Goal: Task Accomplishment & Management: Manage account settings

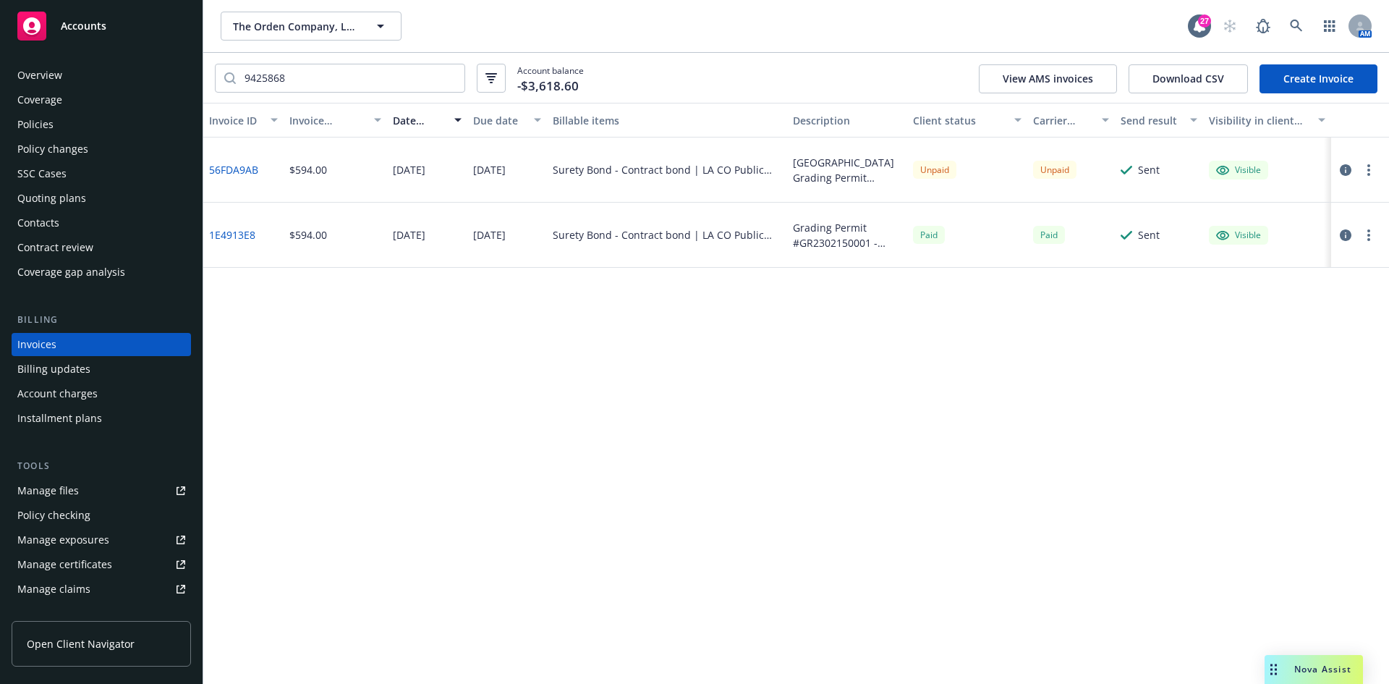
drag, startPoint x: 0, startPoint y: 0, endPoint x: 101, endPoint y: 22, distance: 103.7
click at [101, 22] on span "Accounts" at bounding box center [84, 26] width 46 height 12
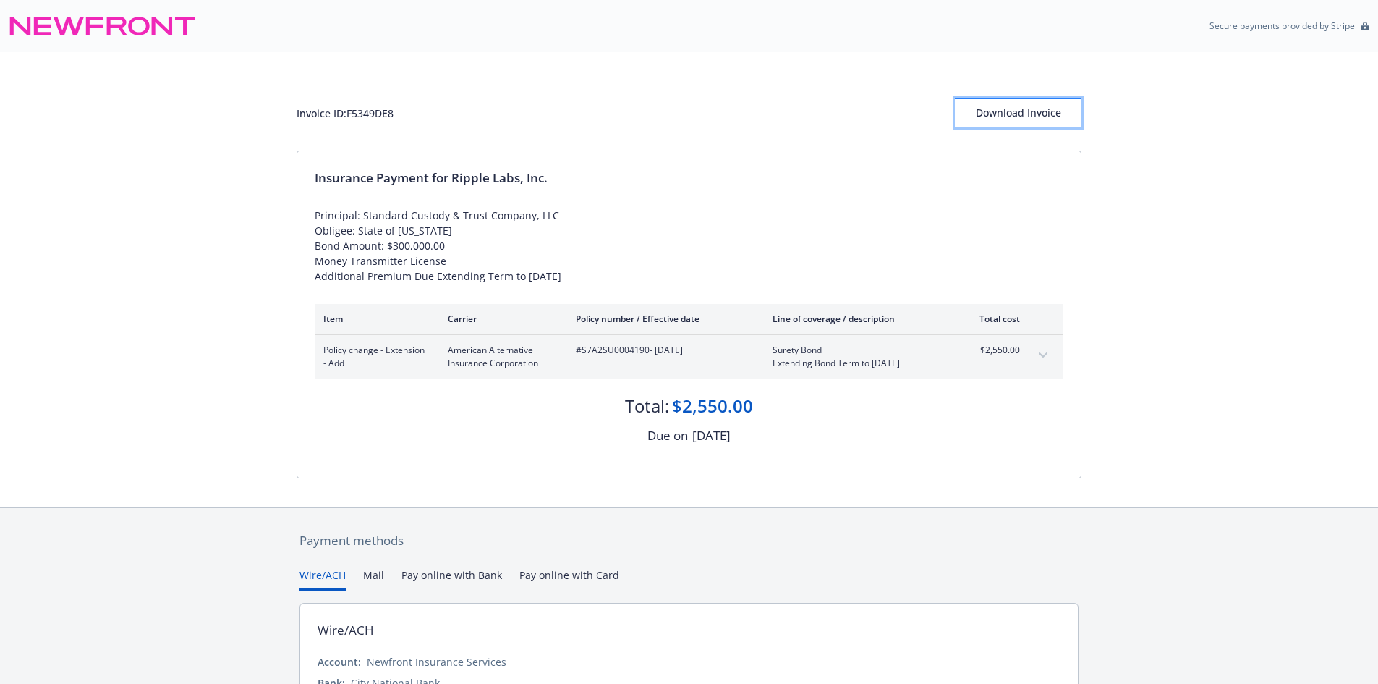
click at [1047, 106] on div "Download Invoice" at bounding box center [1018, 112] width 127 height 27
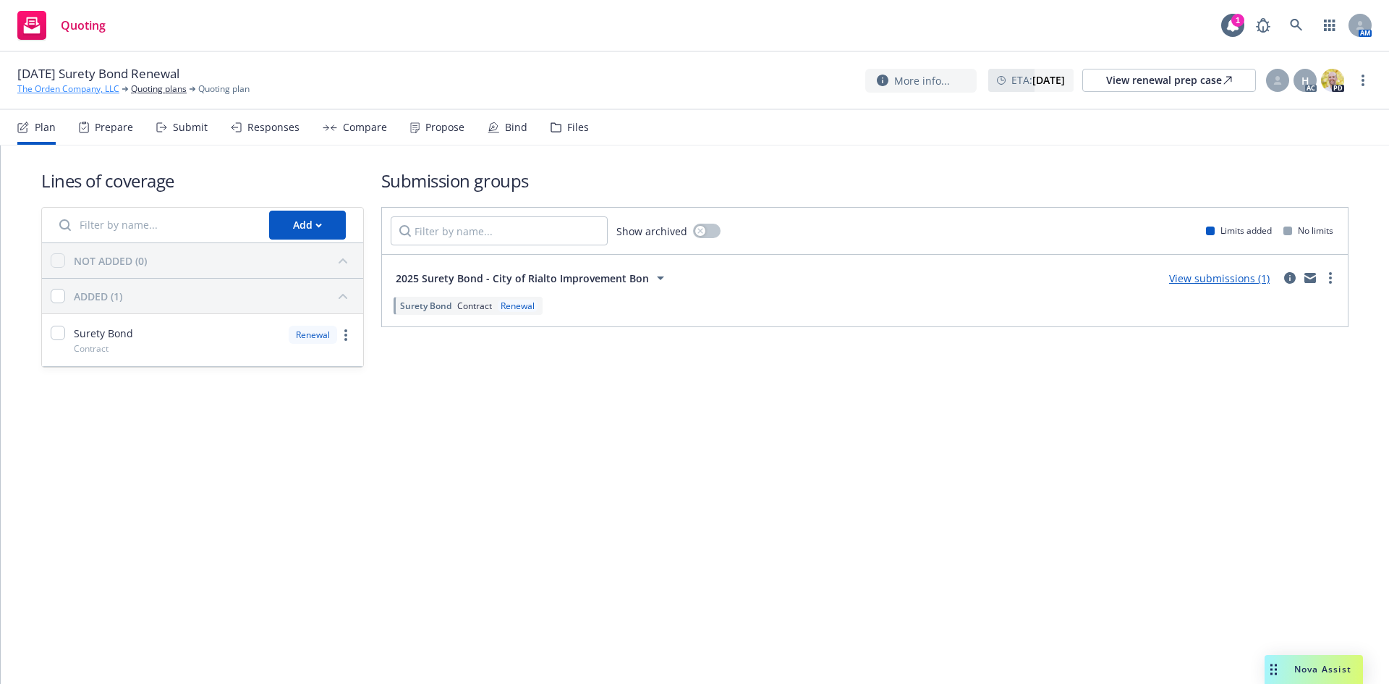
click at [68, 88] on link "The Orden Company, LLC" at bounding box center [68, 88] width 102 height 13
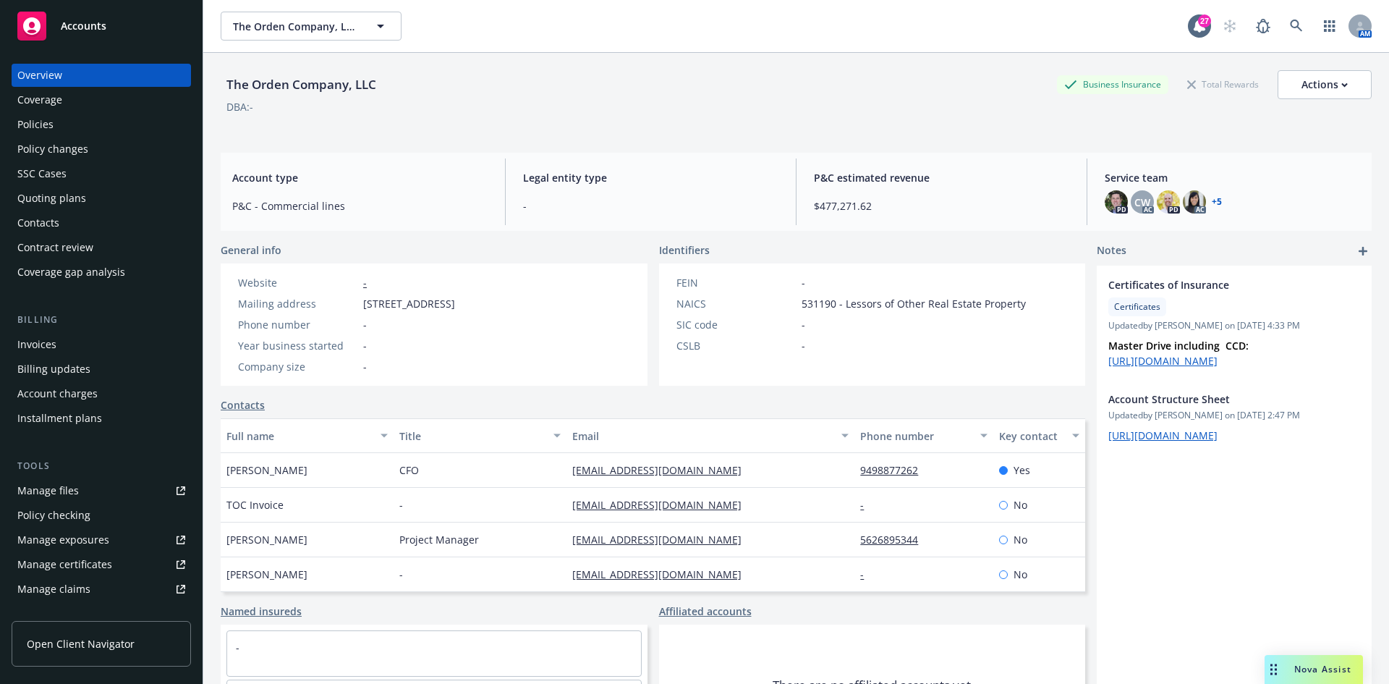
click at [64, 119] on div "Policies" at bounding box center [101, 124] width 168 height 23
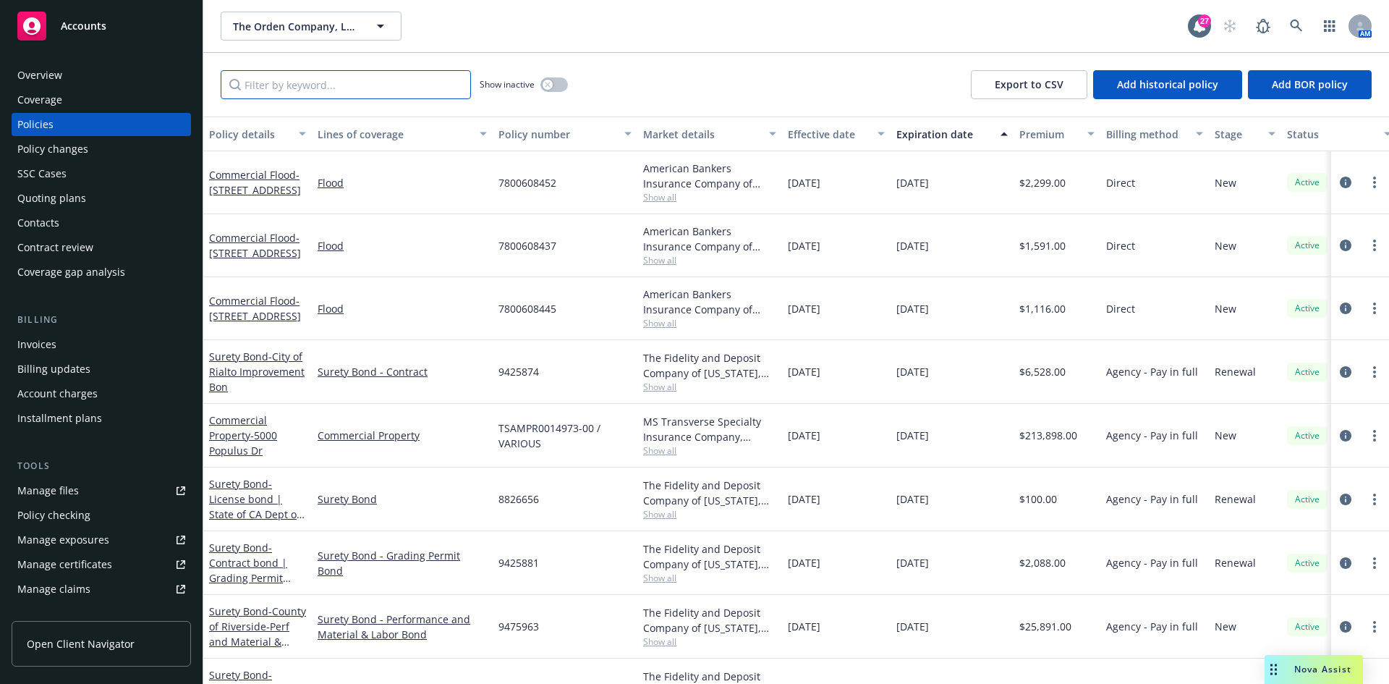
click at [307, 85] on input "Filter by keyword..." at bounding box center [346, 84] width 250 height 29
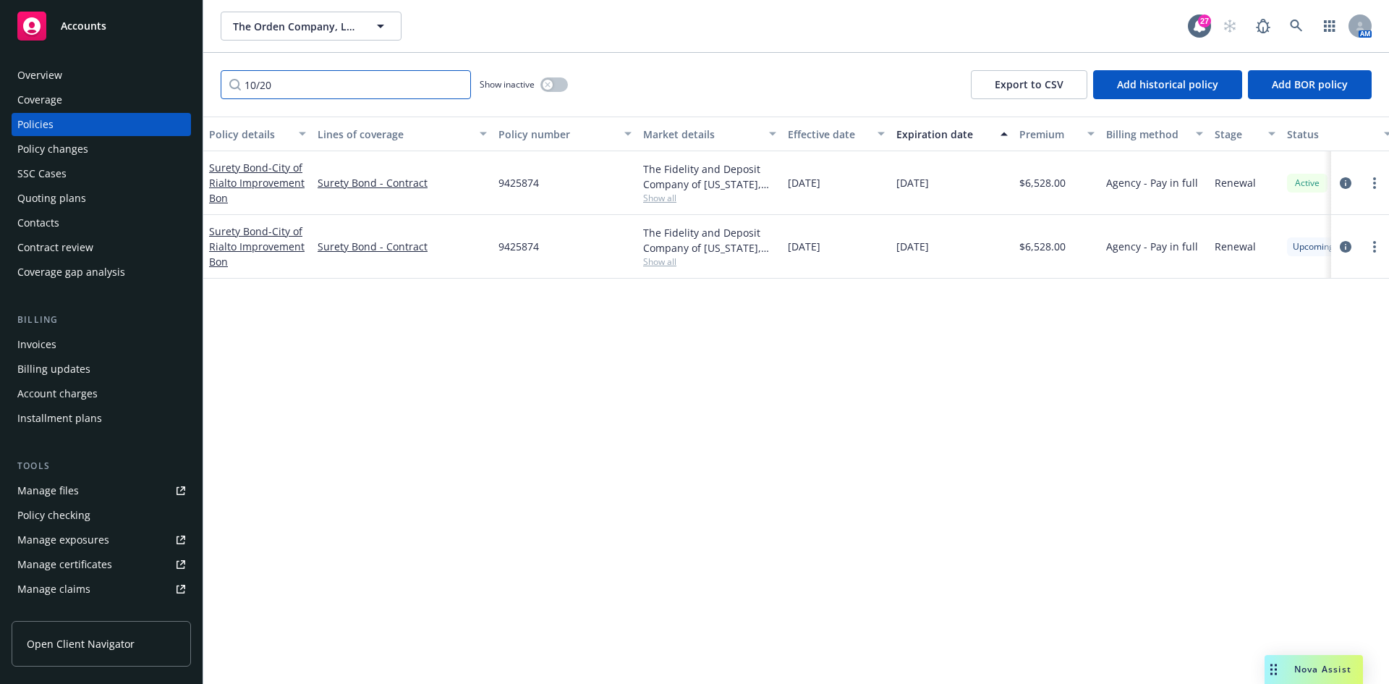
type input "10/20"
click at [82, 190] on div "Quoting plans" at bounding box center [51, 198] width 69 height 23
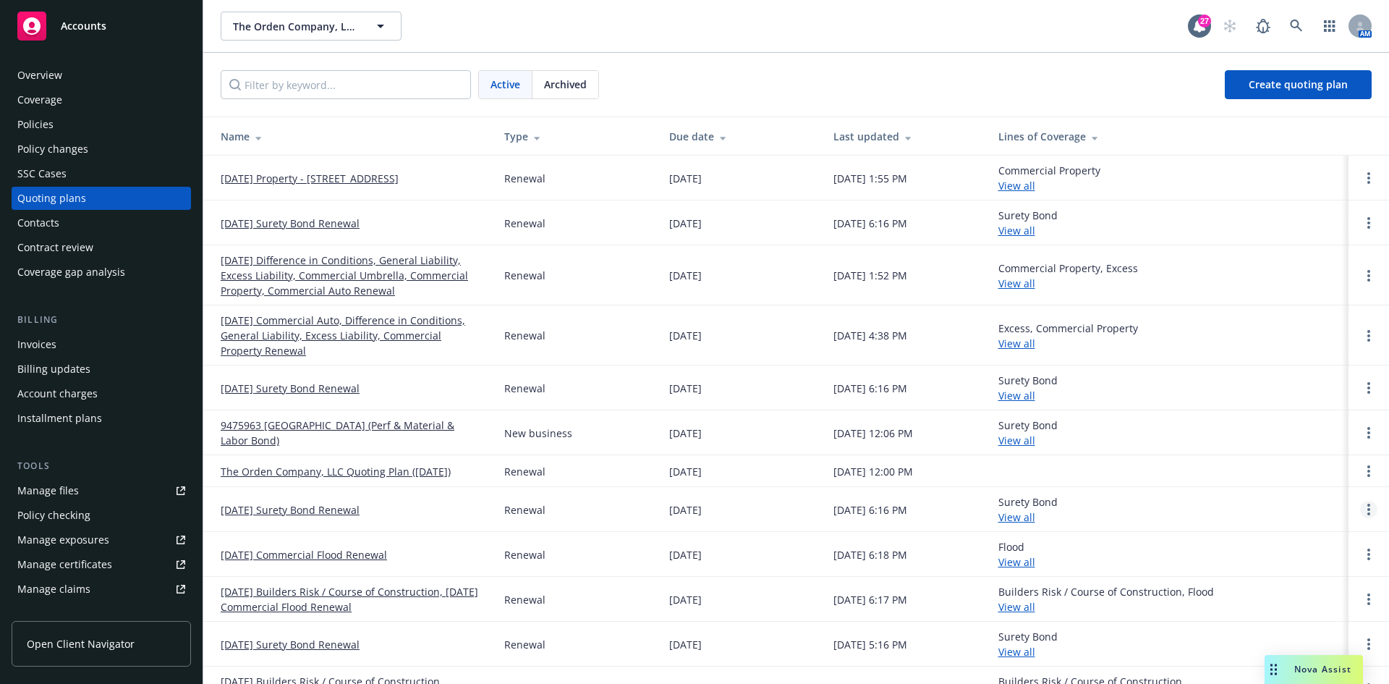
click at [1360, 509] on link "Open options" at bounding box center [1368, 509] width 17 height 17
click at [1312, 503] on link "Archive" at bounding box center [1283, 498] width 127 height 29
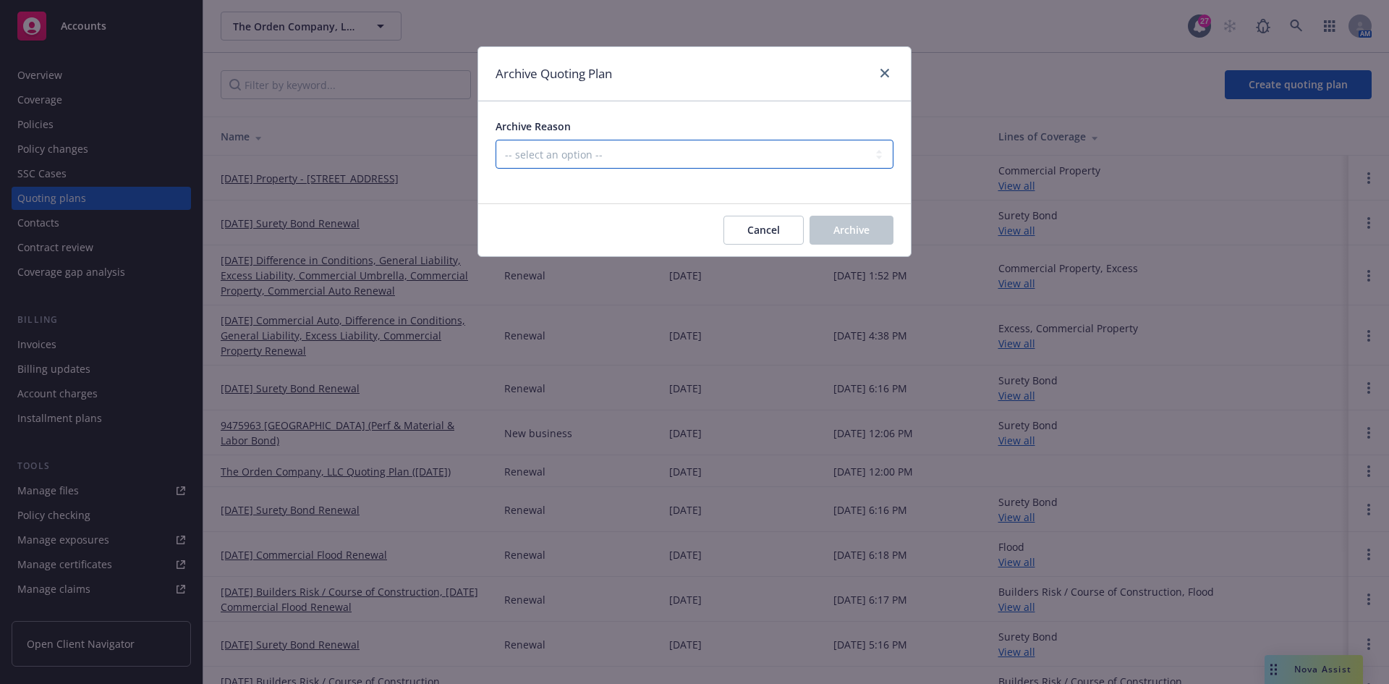
click at [548, 158] on select "-- select an option -- All policies in this renewal plan are auto-renewed Creat…" at bounding box center [695, 154] width 398 height 29
click at [496, 140] on select "-- select an option -- All policies in this renewal plan are auto-renewed Creat…" at bounding box center [695, 154] width 398 height 29
click at [577, 145] on select "-- select an option -- All policies in this renewal plan are auto-renewed Creat…" at bounding box center [695, 154] width 398 height 29
click at [496, 140] on select "-- select an option -- All policies in this renewal plan are auto-renewed Creat…" at bounding box center [695, 154] width 398 height 29
click at [768, 135] on div "Archive Reason -- select an option -- All policies in this renewal plan are aut…" at bounding box center [695, 144] width 398 height 50
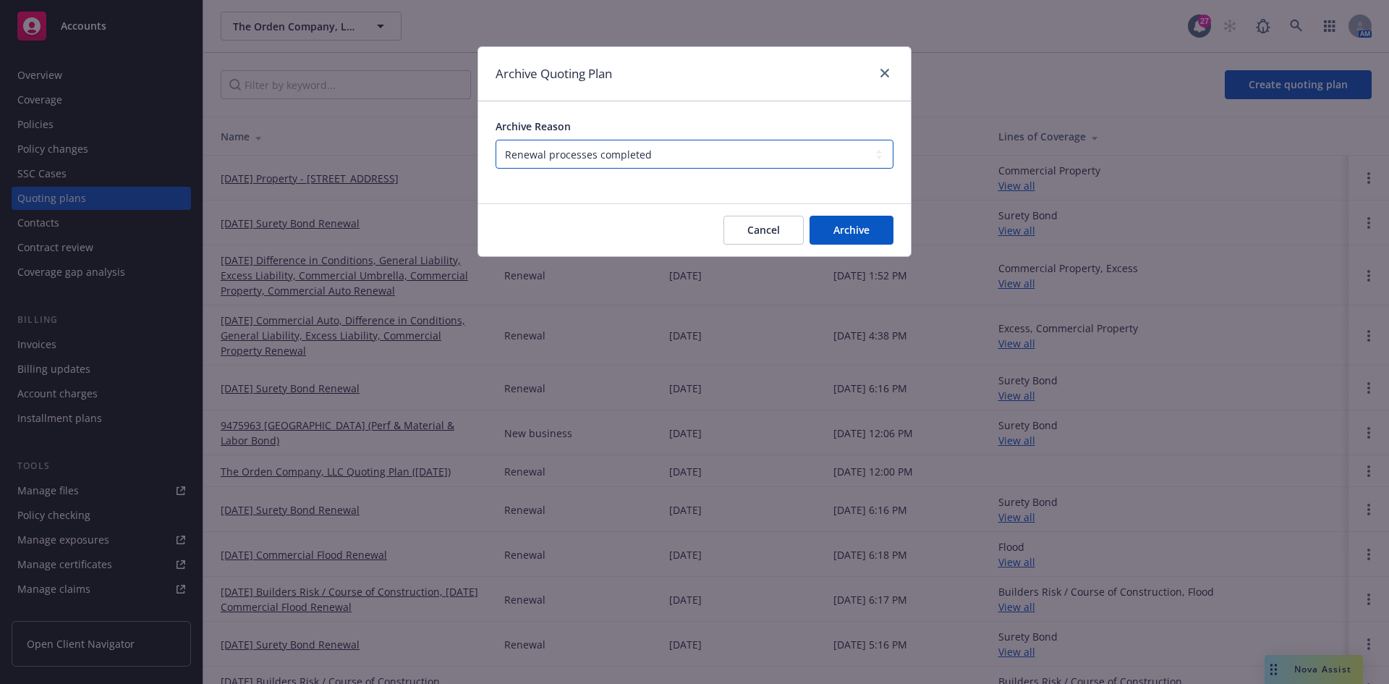
click at [762, 165] on select "-- select an option -- All policies in this renewal plan are auto-renewed Creat…" at bounding box center [695, 154] width 398 height 29
select select "ARCHIVED_RENEWAL_POLICY_AUTO_RENEWED"
click at [496, 140] on select "-- select an option -- All policies in this renewal plan are auto-renewed Creat…" at bounding box center [695, 154] width 398 height 29
click at [824, 222] on button "Archive" at bounding box center [851, 230] width 84 height 29
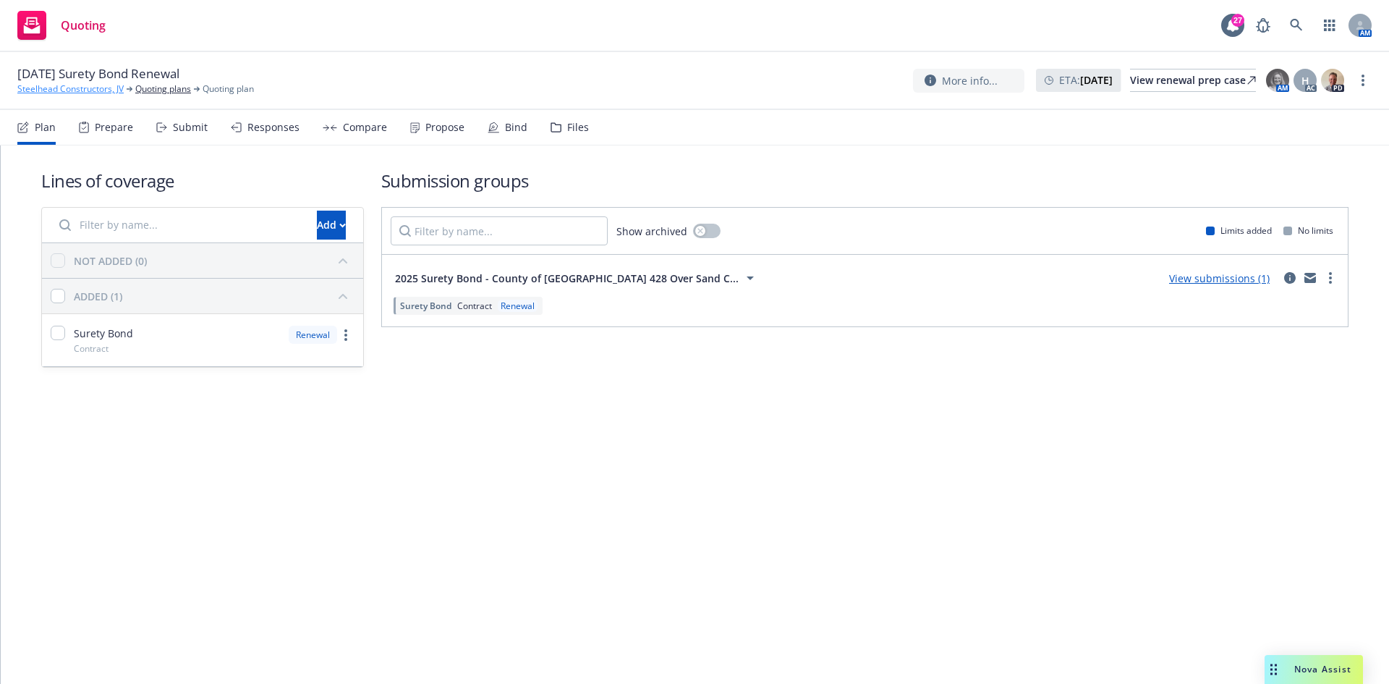
click at [82, 89] on link "Steelhead Constructors, JV" at bounding box center [70, 88] width 106 height 13
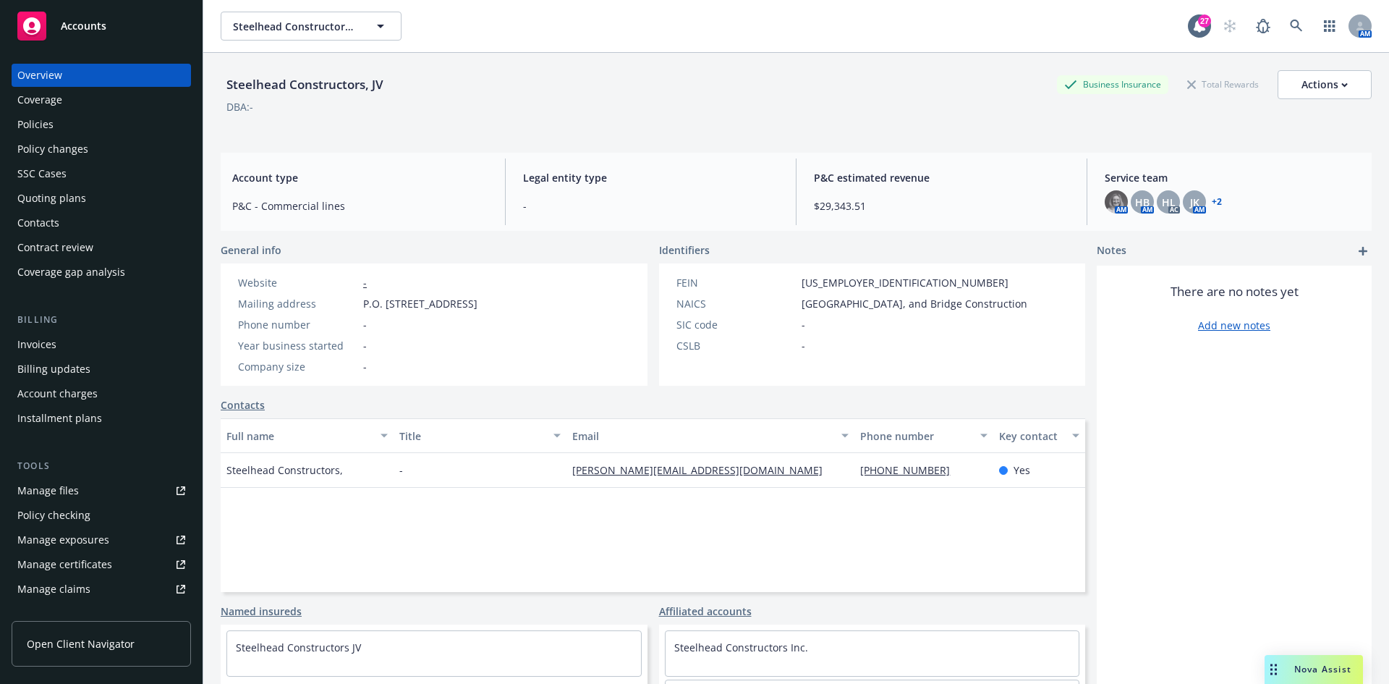
click at [54, 200] on div "Quoting plans" at bounding box center [51, 198] width 69 height 23
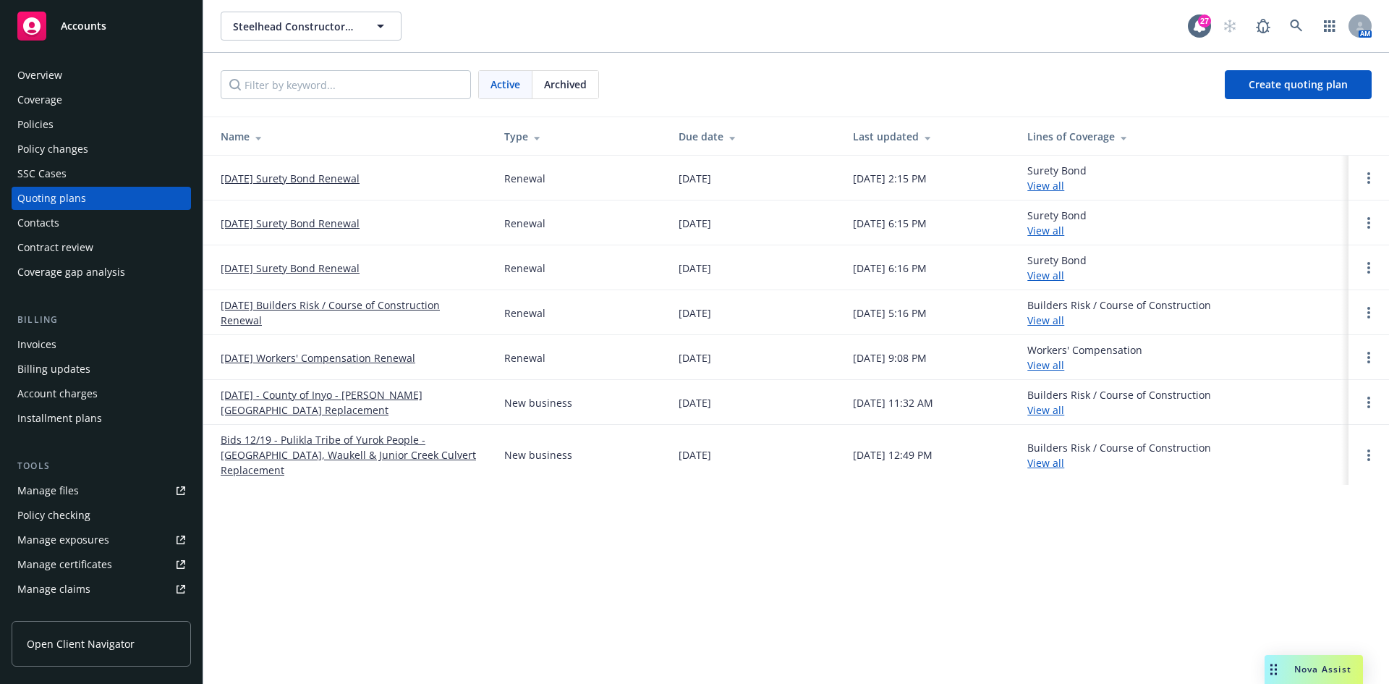
click at [47, 126] on div "Policies" at bounding box center [35, 124] width 36 height 23
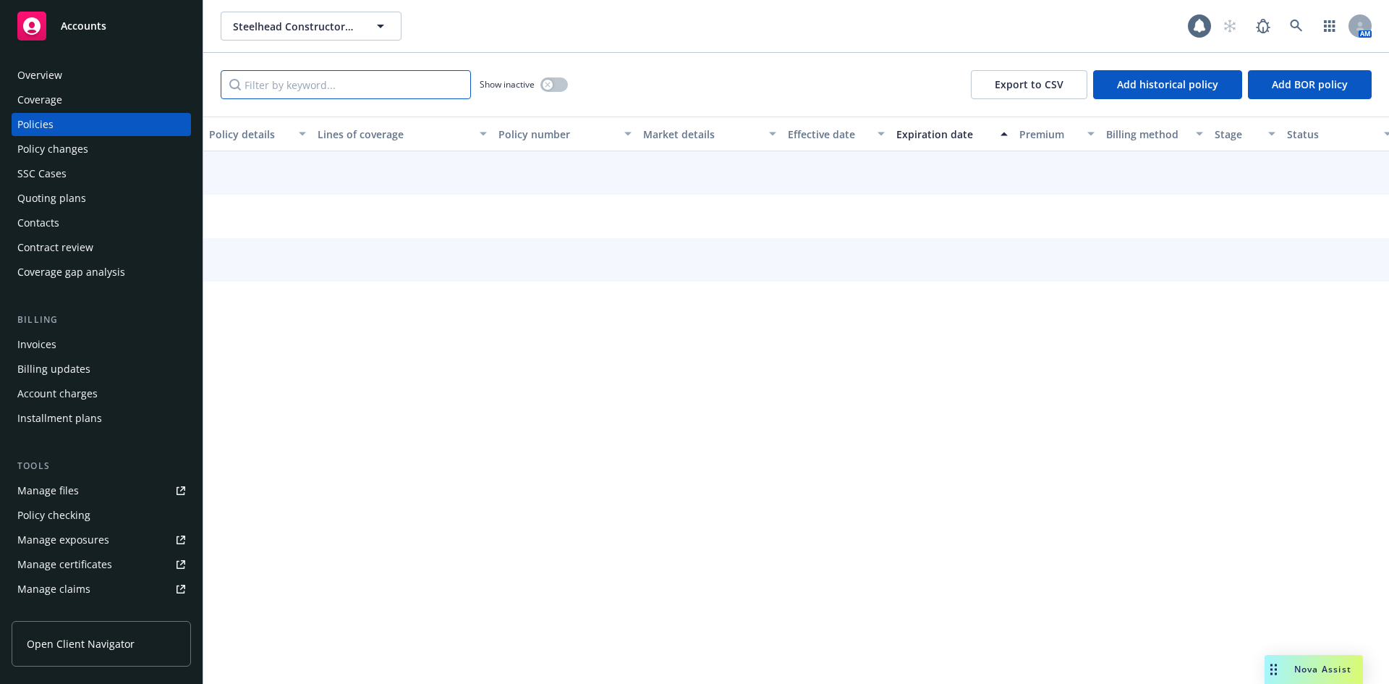
click at [404, 92] on input "Filter by keyword..." at bounding box center [346, 84] width 250 height 29
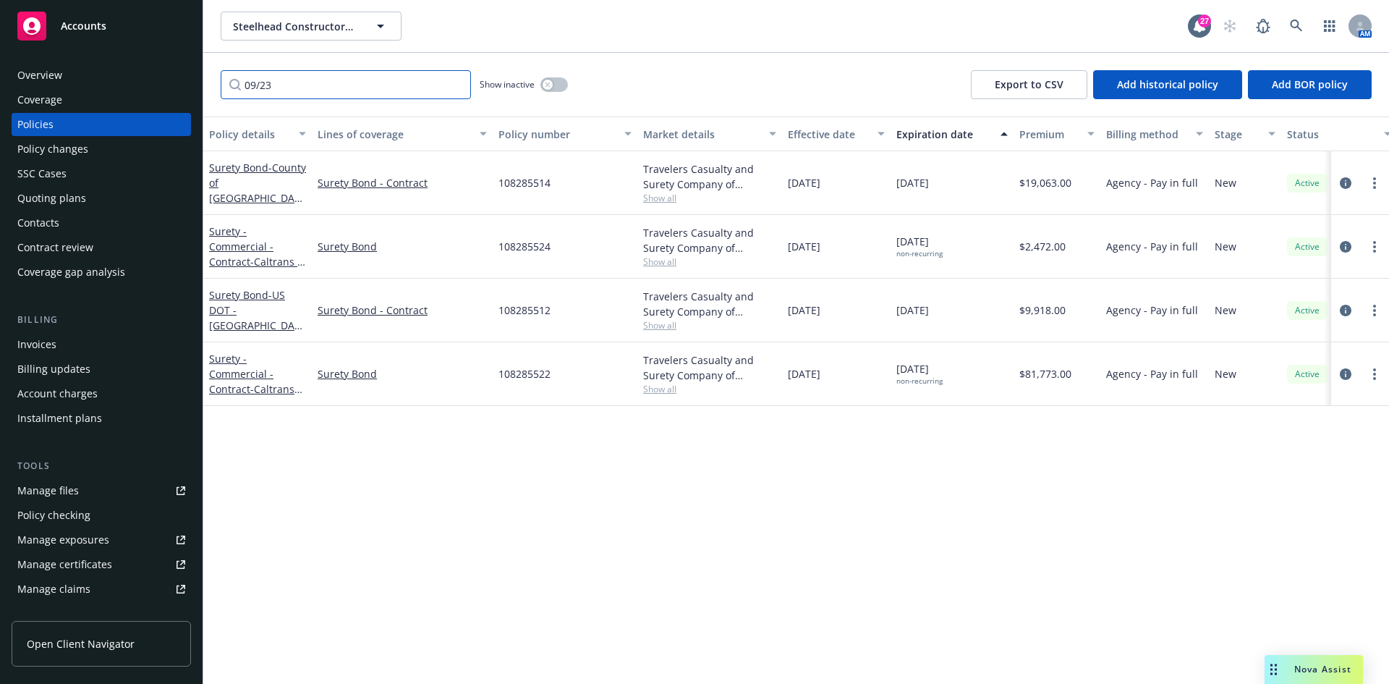
type input "09/23"
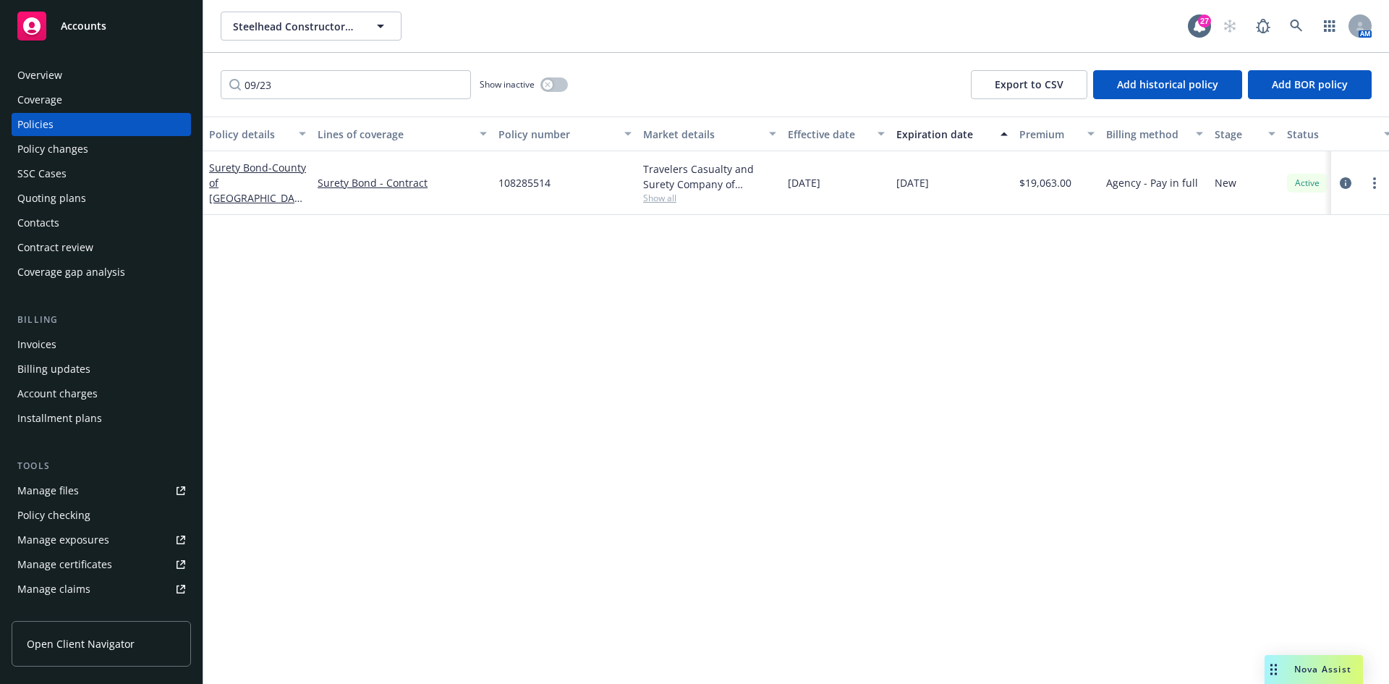
click at [64, 200] on div "Quoting plans" at bounding box center [51, 198] width 69 height 23
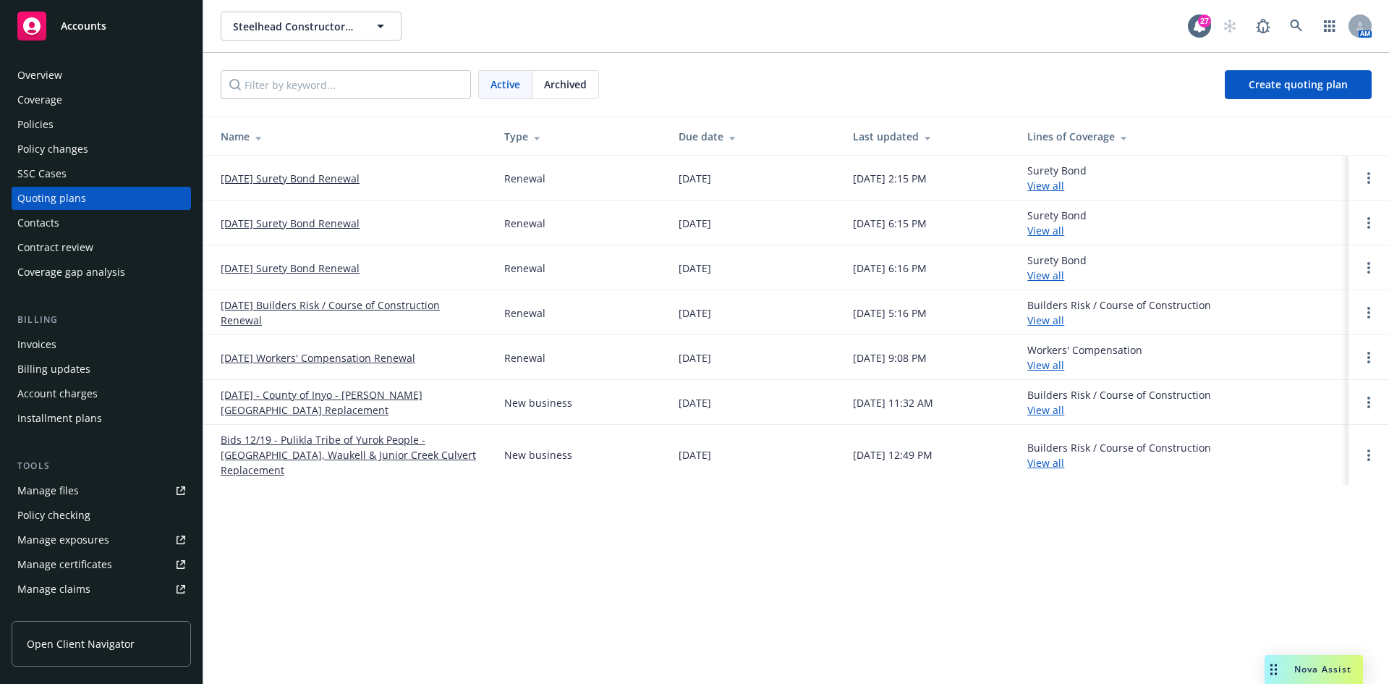
click at [1371, 187] on td at bounding box center [1368, 178] width 41 height 45
click at [1371, 177] on link "Open options" at bounding box center [1368, 177] width 17 height 17
click at [1293, 176] on link "Archive" at bounding box center [1294, 167] width 127 height 29
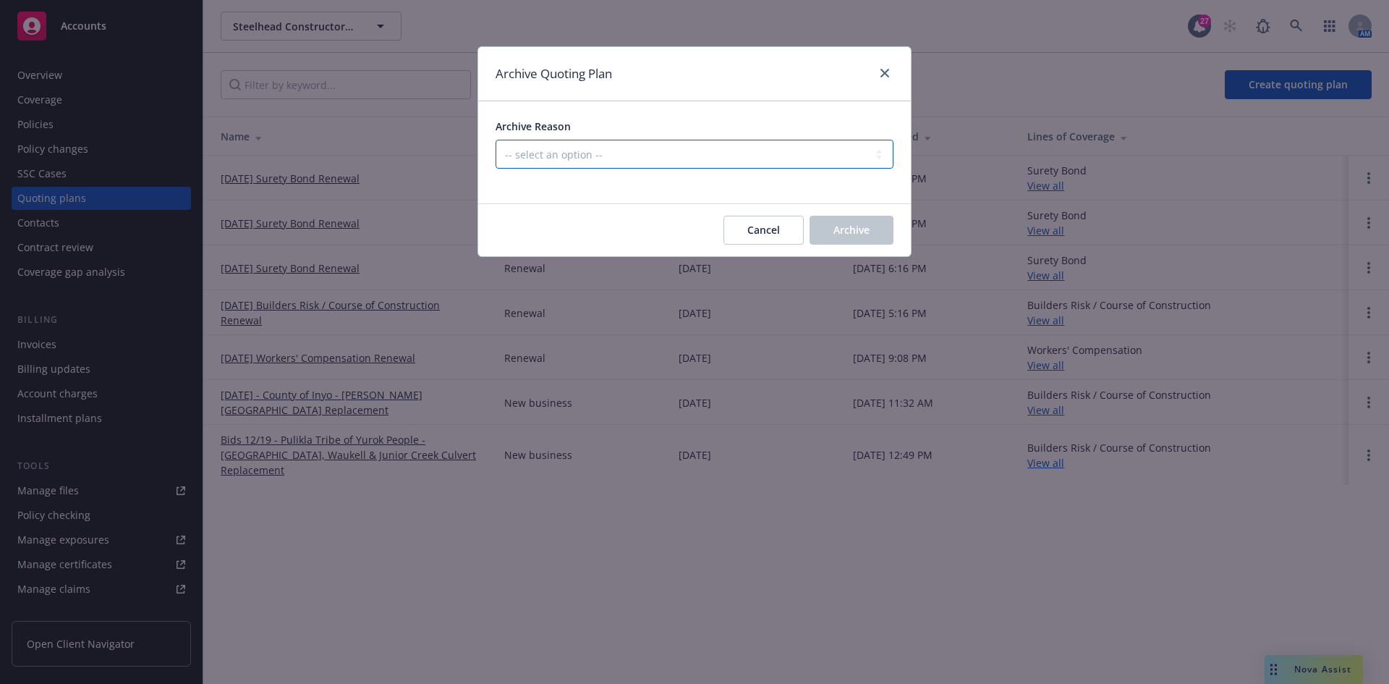
click at [793, 159] on select "-- select an option -- All policies in this renewal plan are auto-renewed Creat…" at bounding box center [695, 154] width 398 height 29
select select "ARCHIVED_RENEWAL_POLICY_AUTO_RENEWED"
click at [496, 140] on select "-- select an option -- All policies in this renewal plan are auto-renewed Creat…" at bounding box center [695, 154] width 398 height 29
click at [857, 230] on span "Archive" at bounding box center [851, 230] width 36 height 14
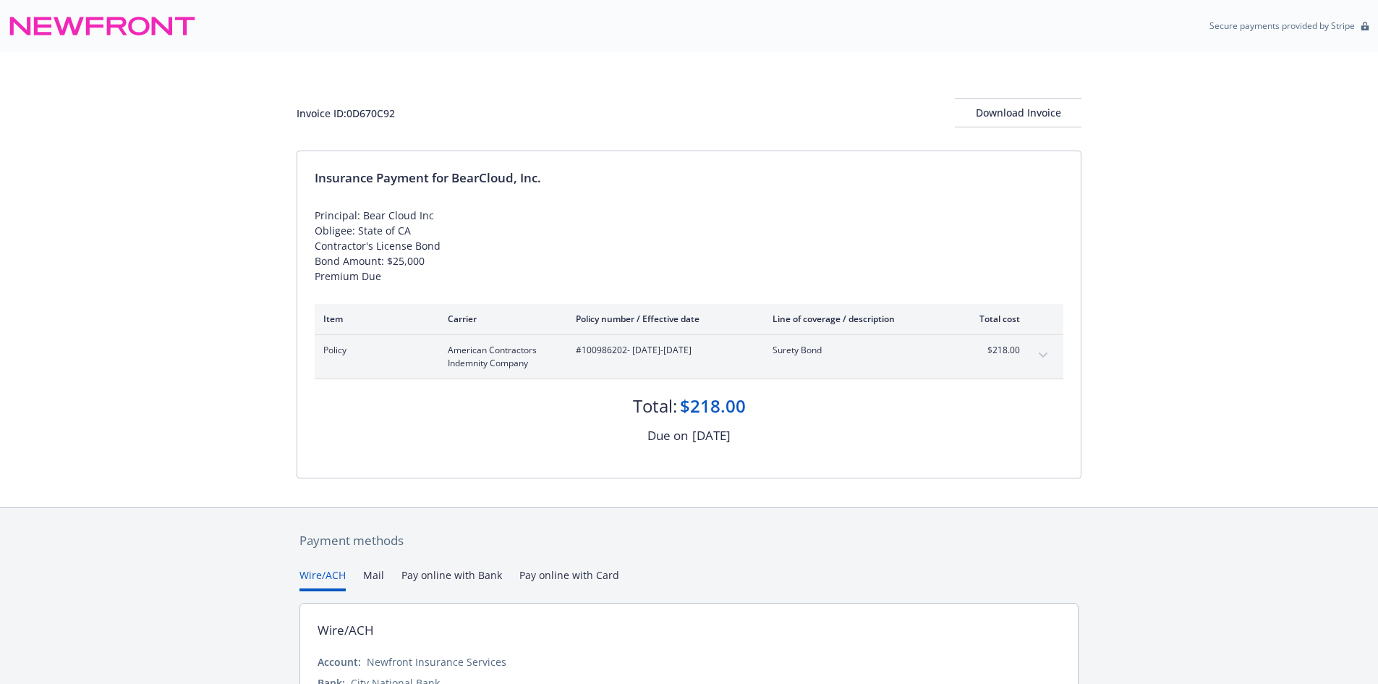
click at [386, 118] on div "Invoice ID: 0D670C92" at bounding box center [346, 113] width 98 height 15
copy div "0D670C92"
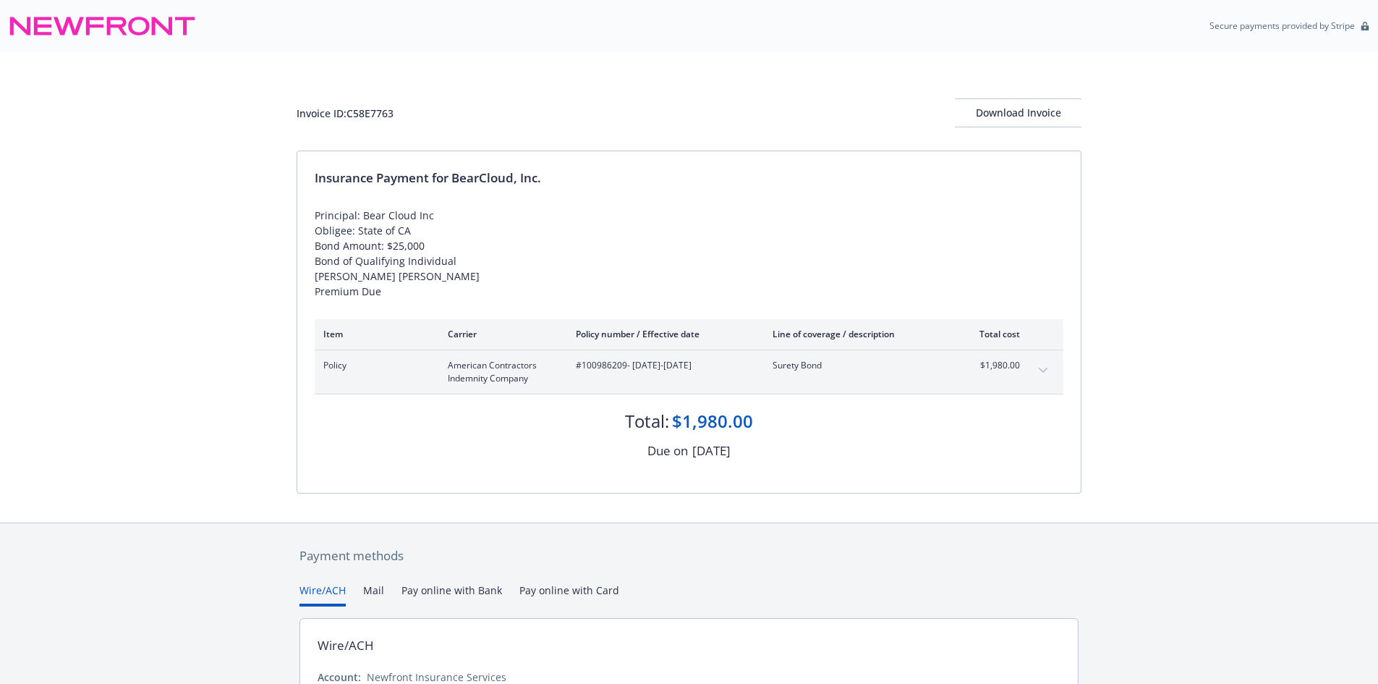
click at [601, 362] on span "#100986209 - [DATE]-[DATE]" at bounding box center [663, 365] width 174 height 13
copy span "100986209"
